Goal: Information Seeking & Learning: Learn about a topic

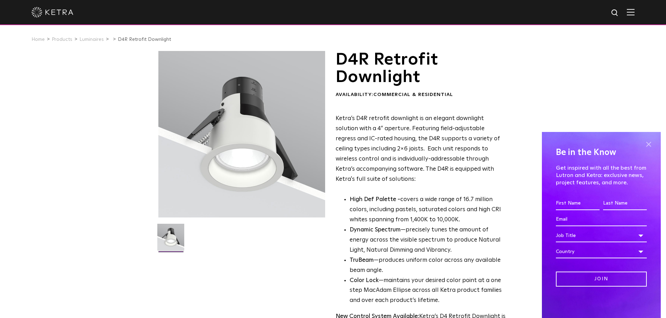
click at [647, 144] on span at bounding box center [648, 144] width 10 height 10
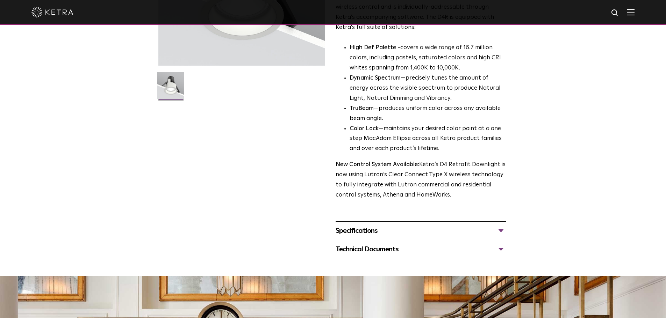
scroll to position [140, 0]
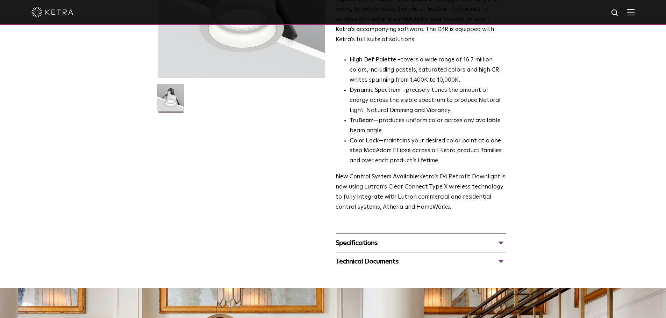
click at [499, 243] on div "Specifications" at bounding box center [421, 243] width 170 height 11
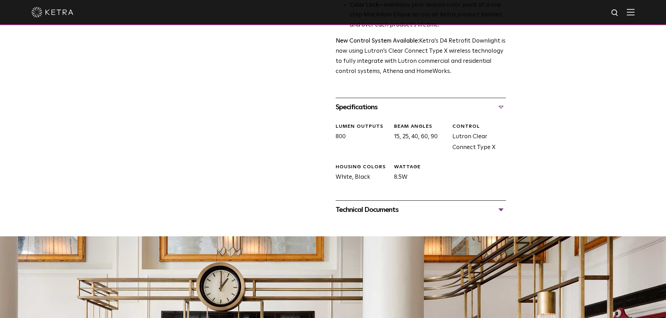
scroll to position [280, 0]
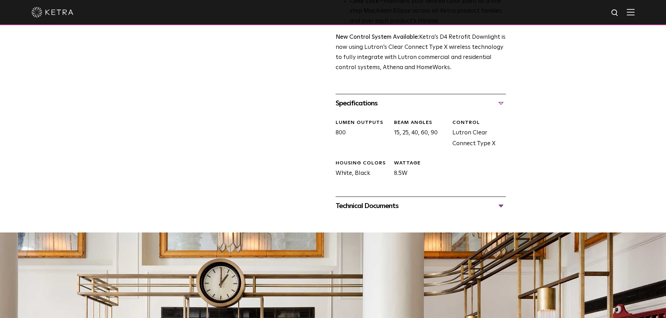
click at [502, 204] on div "Technical Documents" at bounding box center [421, 206] width 170 height 11
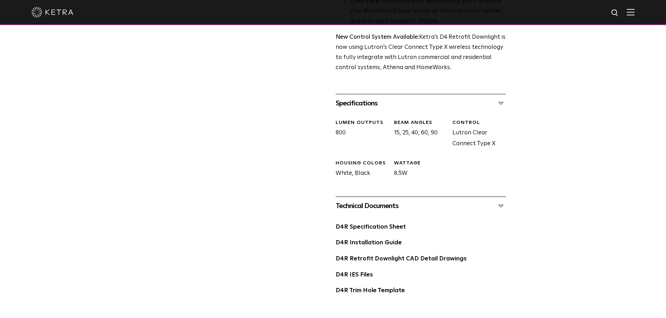
scroll to position [315, 0]
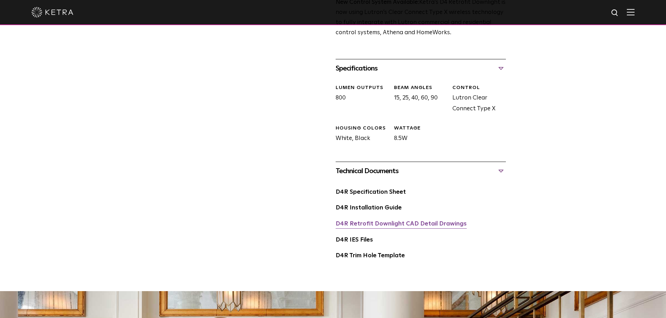
click at [418, 226] on link "D4R Retrofit Downlight CAD Detail Drawings" at bounding box center [401, 224] width 131 height 6
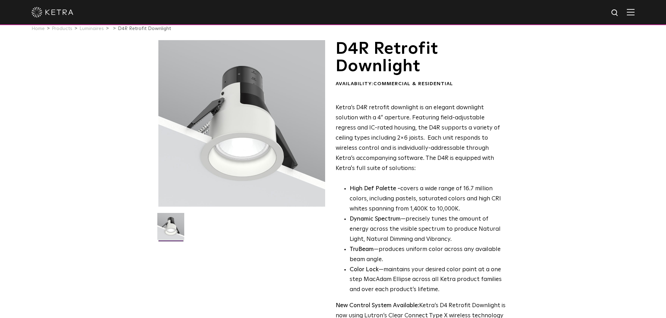
scroll to position [0, 0]
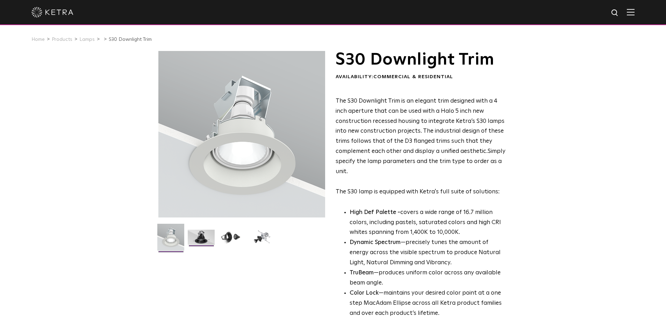
click at [197, 240] on img at bounding box center [201, 240] width 27 height 20
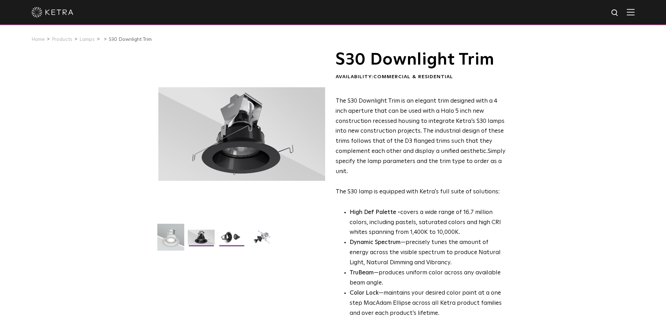
click at [234, 239] on img at bounding box center [231, 240] width 27 height 20
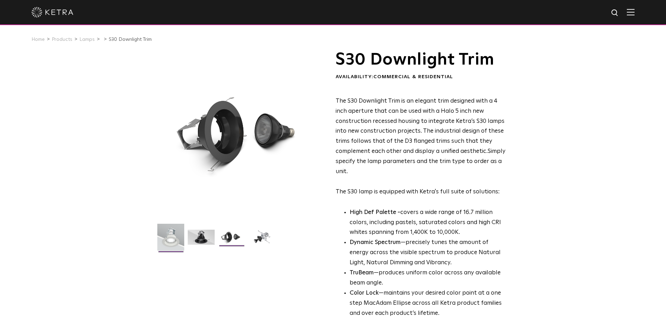
click at [178, 238] on img at bounding box center [170, 240] width 27 height 32
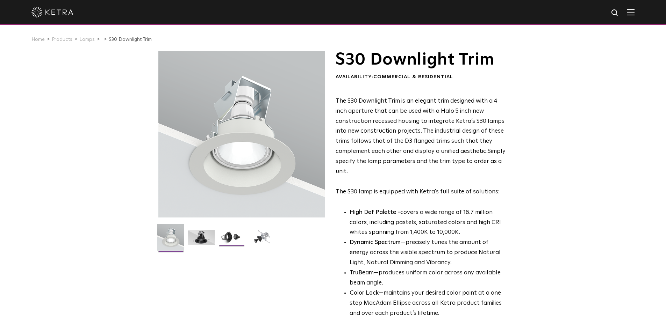
click at [233, 233] on img at bounding box center [231, 240] width 27 height 20
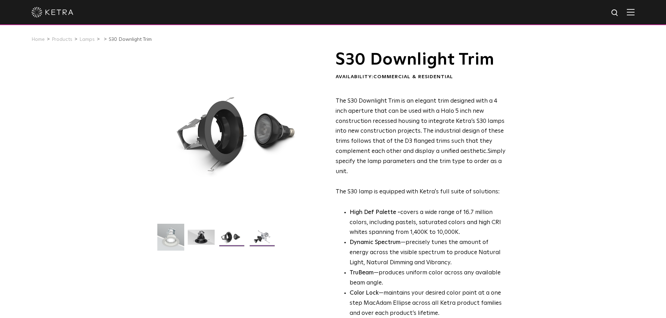
click at [264, 241] on img at bounding box center [262, 240] width 27 height 20
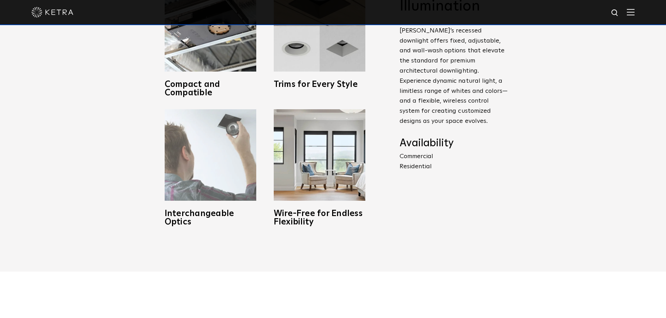
scroll to position [385, 0]
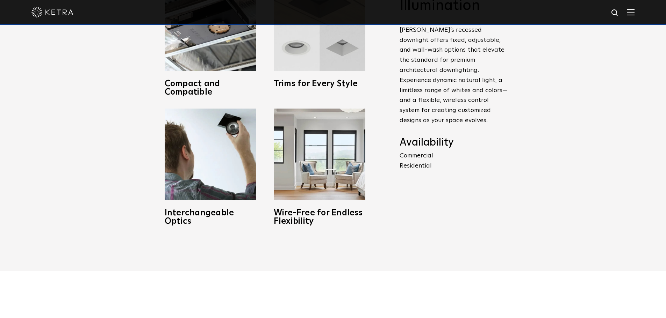
click at [331, 86] on h3 "Trims for Every Style" at bounding box center [320, 84] width 92 height 8
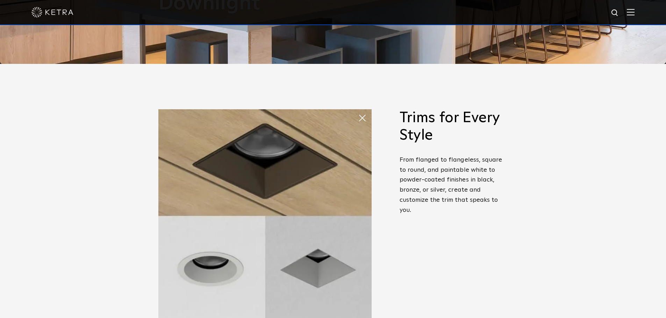
scroll to position [245, 0]
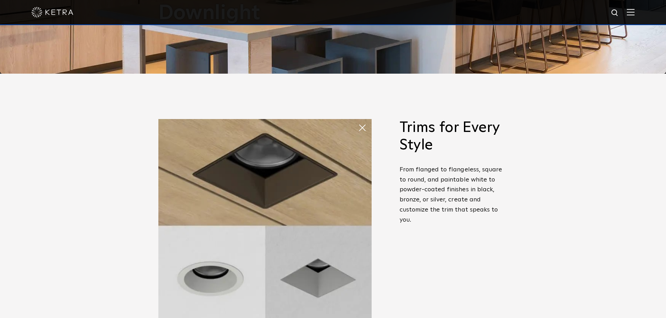
click at [312, 286] on img at bounding box center [264, 225] width 213 height 213
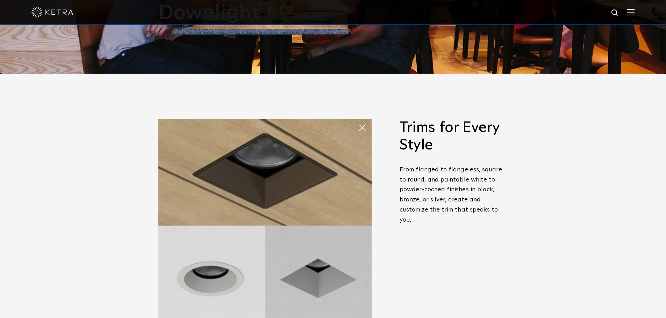
click at [359, 125] on span at bounding box center [365, 128] width 14 height 14
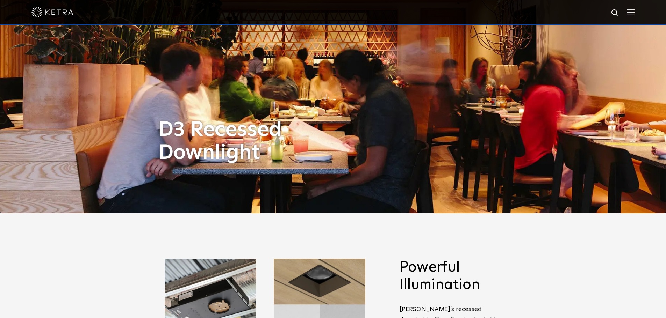
scroll to position [0, 0]
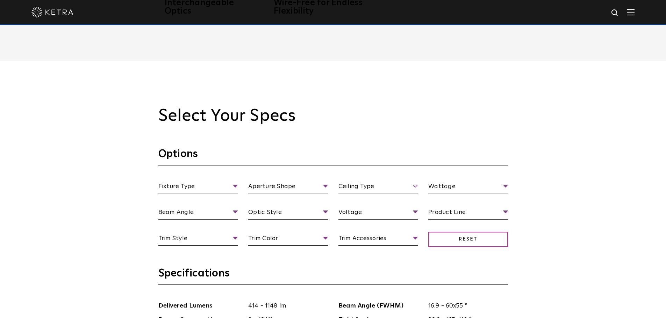
drag, startPoint x: 412, startPoint y: 179, endPoint x: 409, endPoint y: 181, distance: 3.8
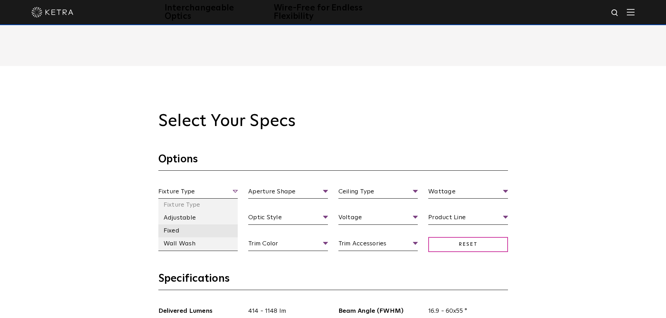
click at [200, 233] on li "Fixed" at bounding box center [198, 231] width 80 height 13
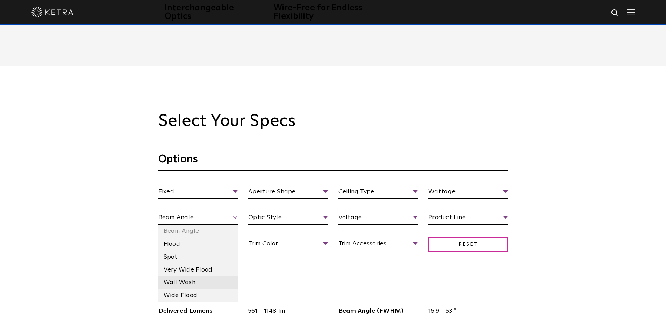
click at [203, 282] on li "Wall Wash" at bounding box center [198, 282] width 80 height 13
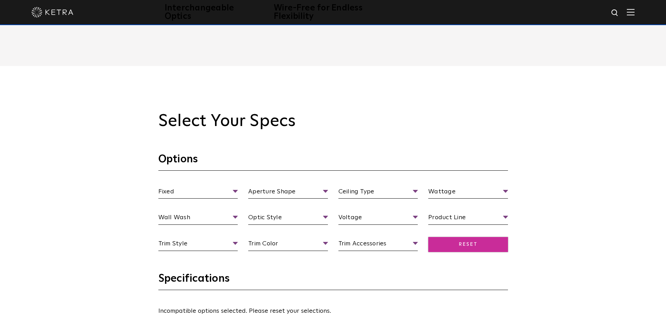
click at [484, 248] on span "Reset" at bounding box center [468, 244] width 80 height 15
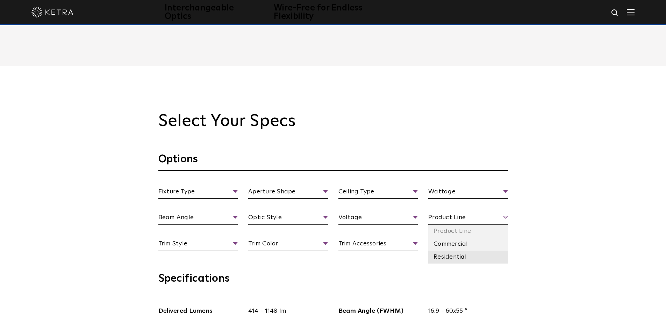
click at [454, 255] on li "Residential" at bounding box center [468, 257] width 80 height 13
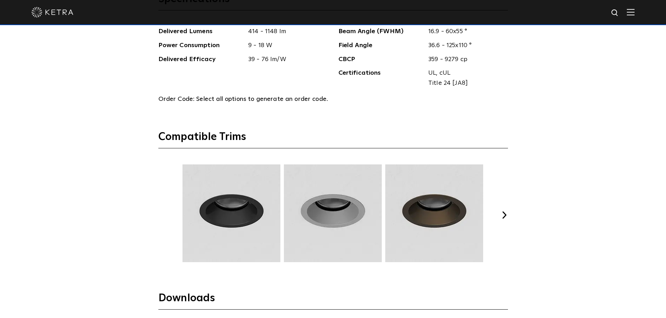
scroll to position [834, 0]
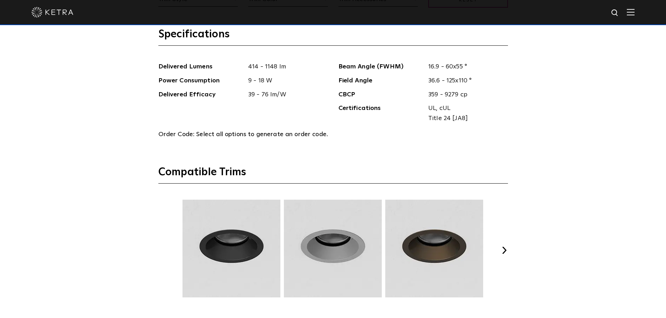
click at [504, 248] on button "Next" at bounding box center [504, 250] width 7 height 7
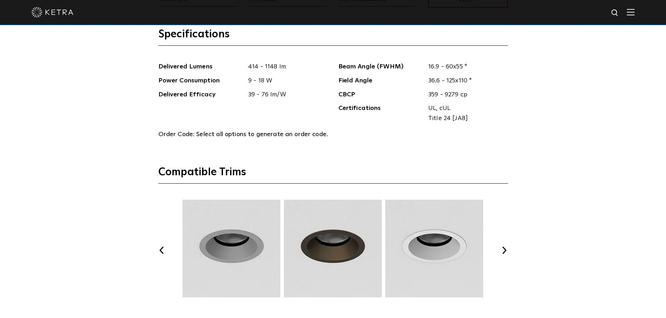
click at [504, 249] on button "Next" at bounding box center [504, 250] width 7 height 7
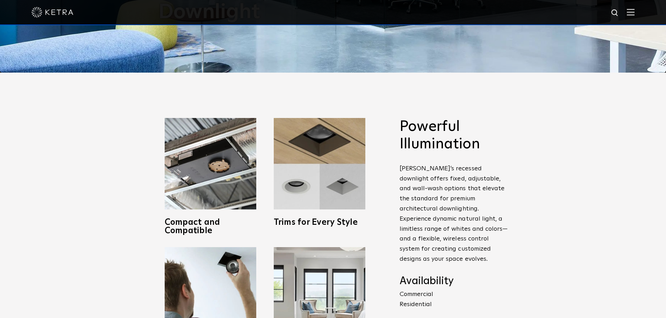
scroll to position [205, 0]
